Goal: Task Accomplishment & Management: Use online tool/utility

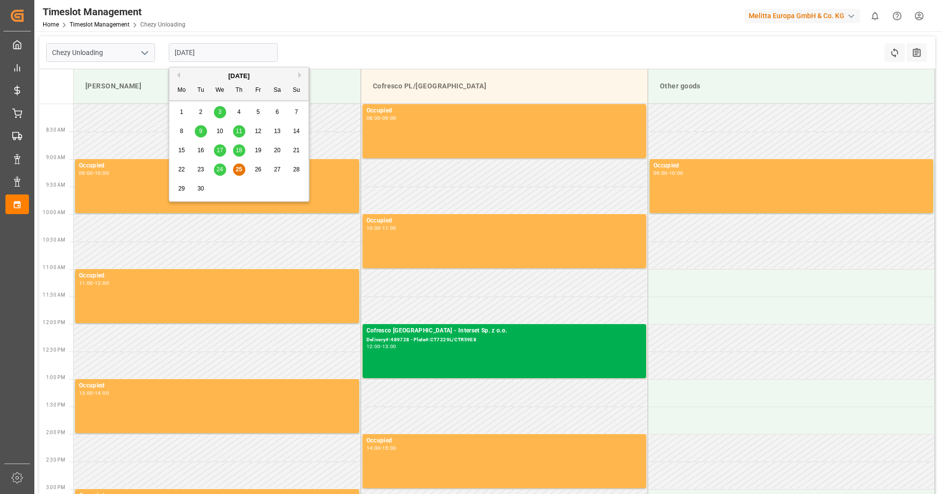
click at [298, 76] on button "Next Month" at bounding box center [301, 75] width 6 height 6
click at [223, 113] on div "1" at bounding box center [220, 112] width 12 height 12
type input "[DATE]"
